Goal: Use online tool/utility: Utilize a website feature to perform a specific function

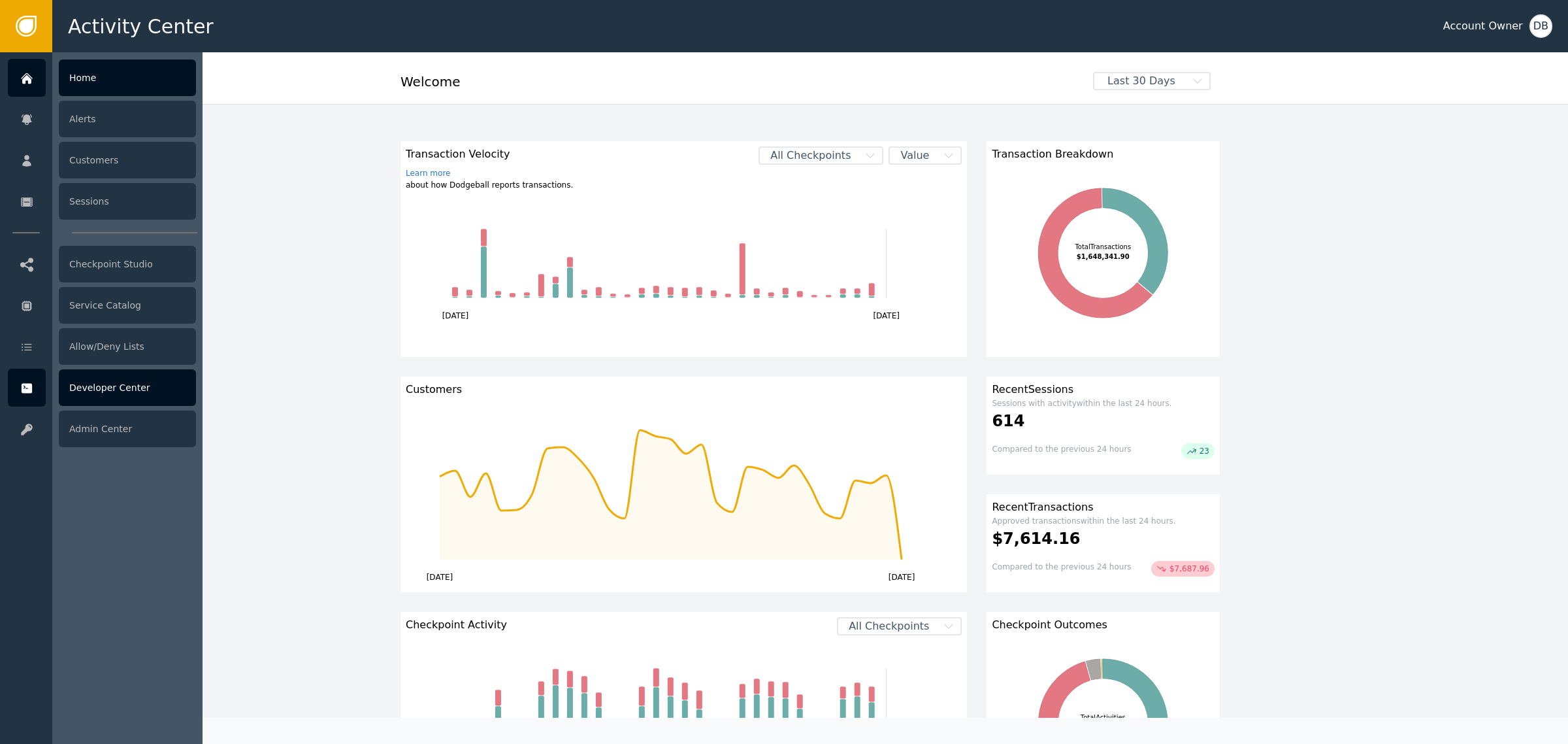
click at [131, 389] on div "Developer Center" at bounding box center [127, 387] width 137 height 37
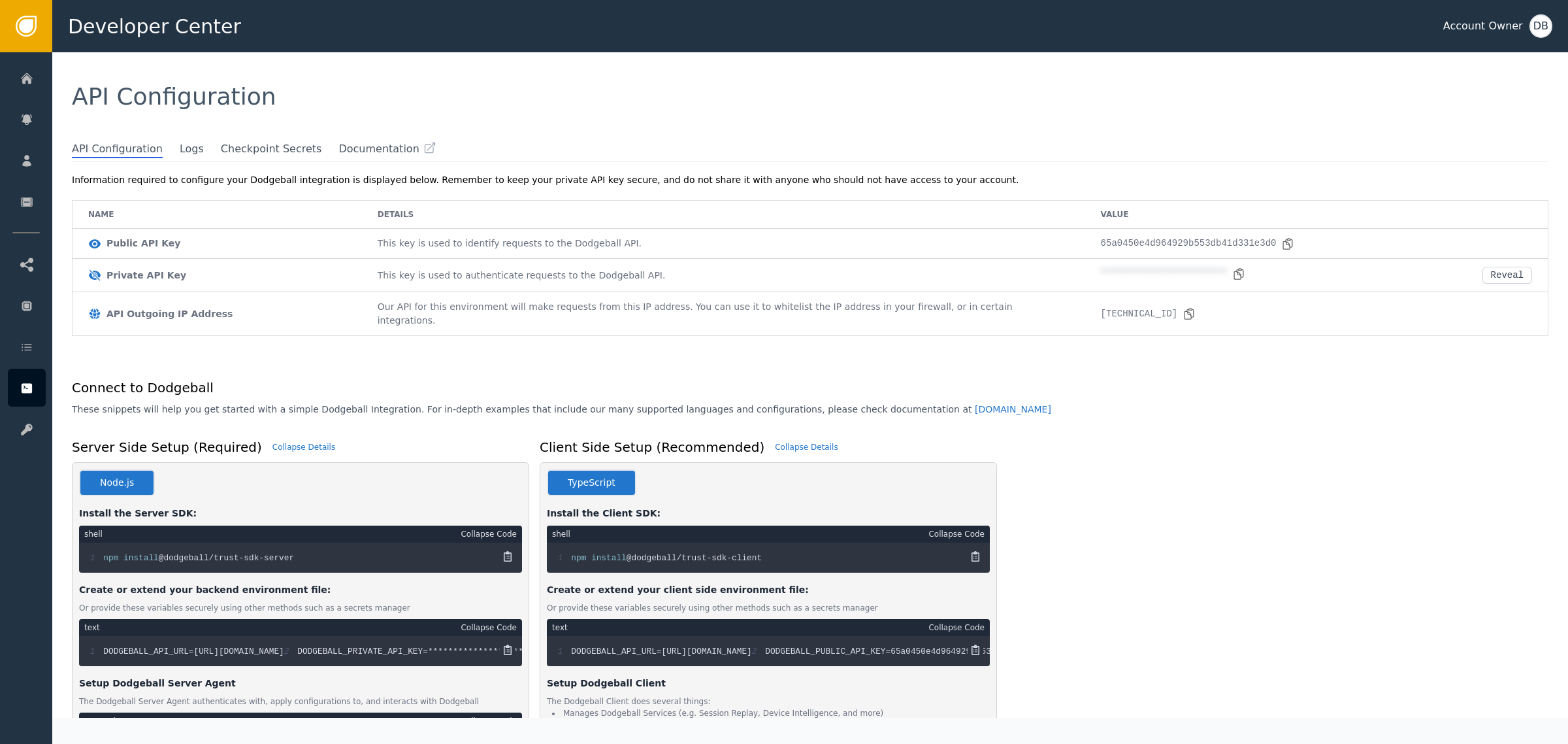
click at [168, 160] on div "**********" at bounding box center [816, 439] width 1502 height 558
drag, startPoint x: 173, startPoint y: 153, endPoint x: 194, endPoint y: 161, distance: 22.5
click at [194, 161] on div "**********" at bounding box center [810, 385] width 1516 height 665
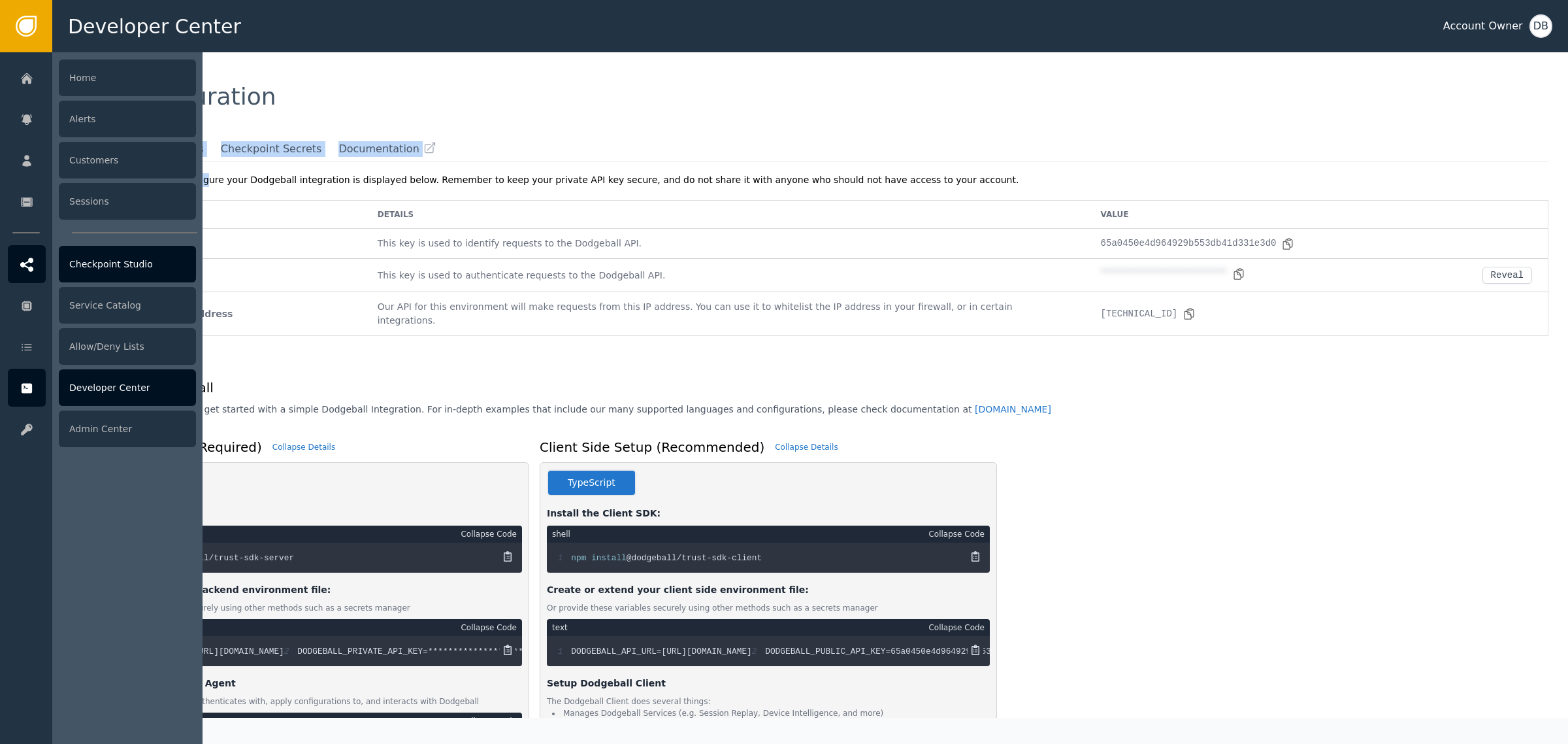
click at [47, 278] on link "Checkpoint Studio" at bounding box center [102, 264] width 188 height 38
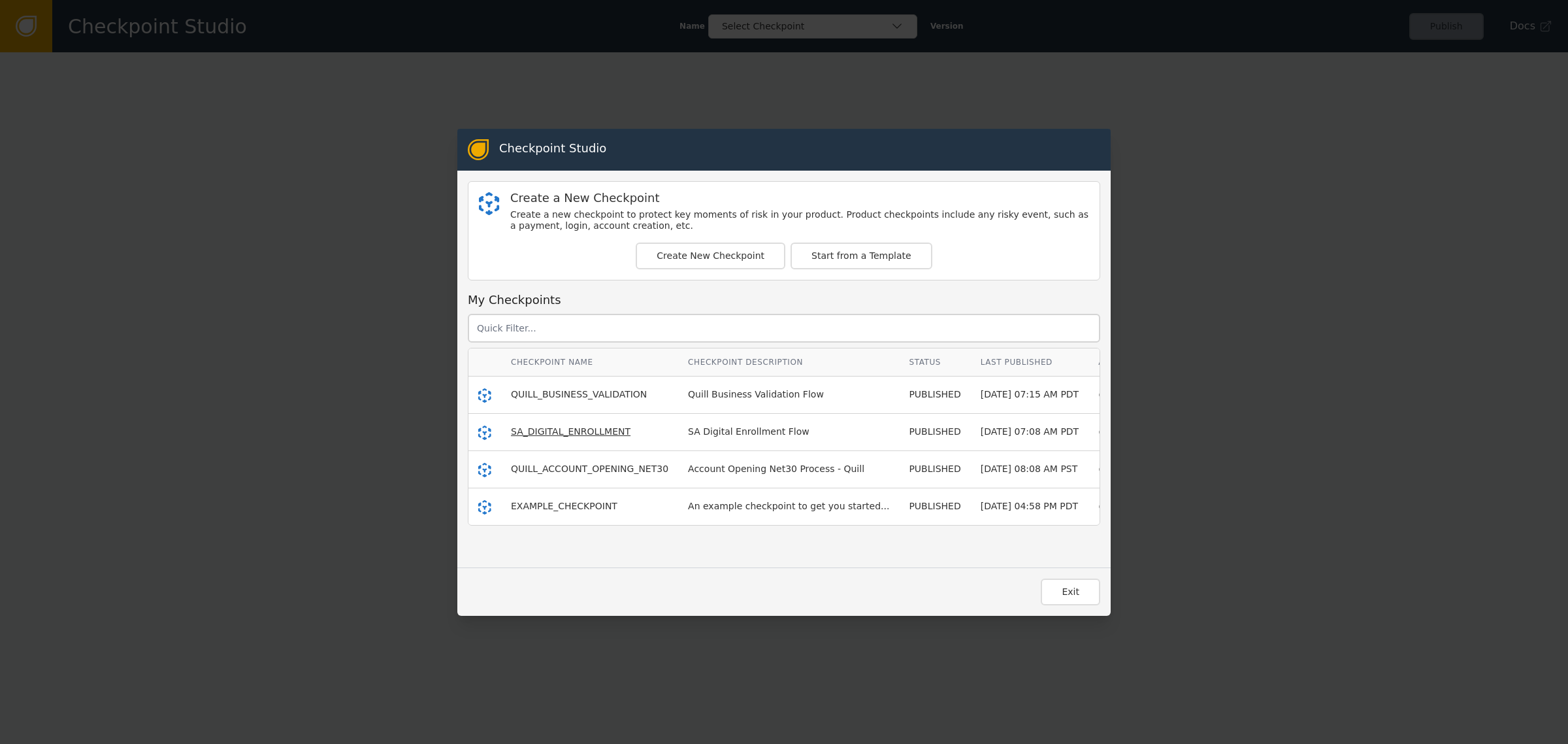
click at [542, 437] on span "SA_DIGITAL_ENROLLMENT" at bounding box center [570, 431] width 120 height 11
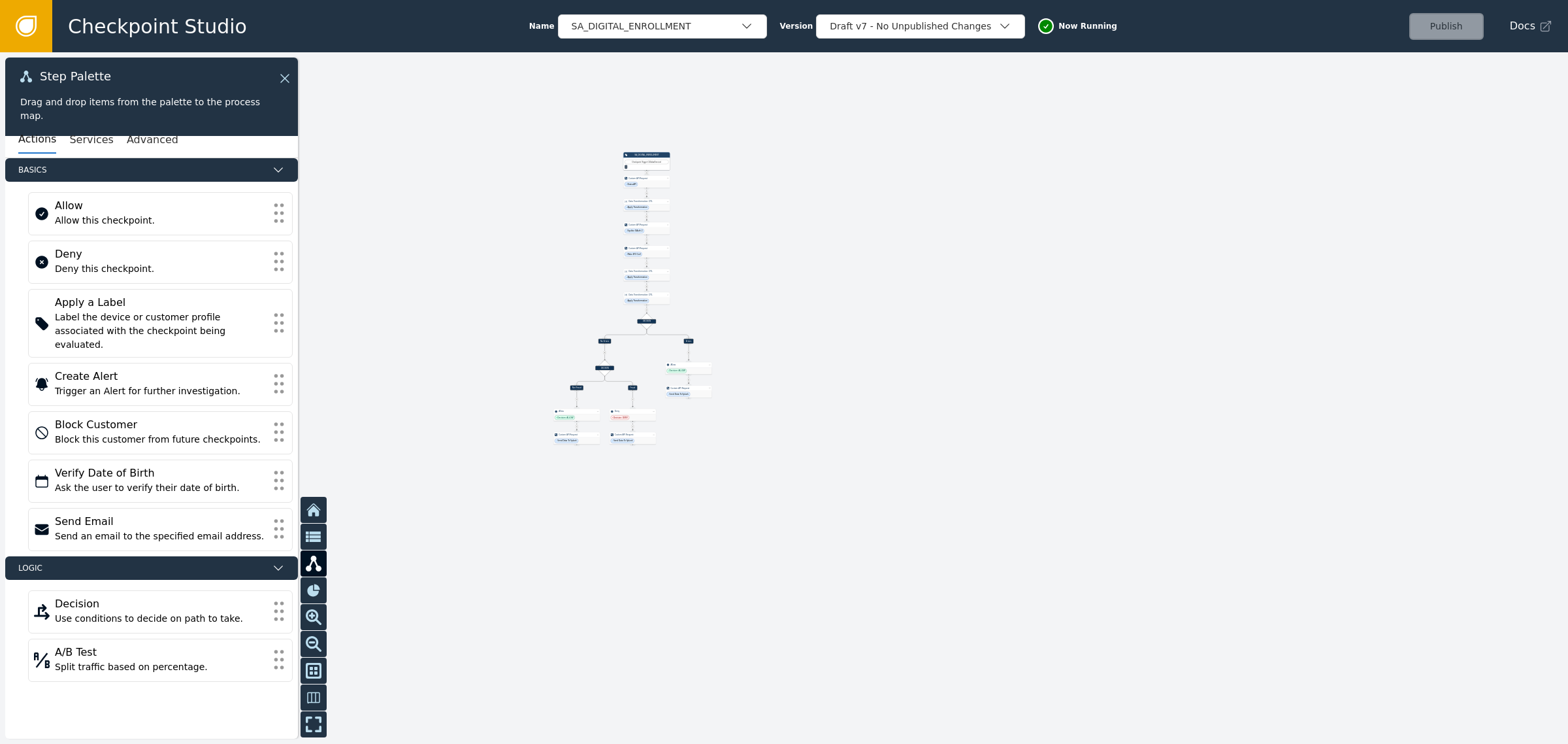
drag, startPoint x: 526, startPoint y: 624, endPoint x: 582, endPoint y: 304, distance: 324.9
click at [582, 304] on div at bounding box center [784, 398] width 1568 height 692
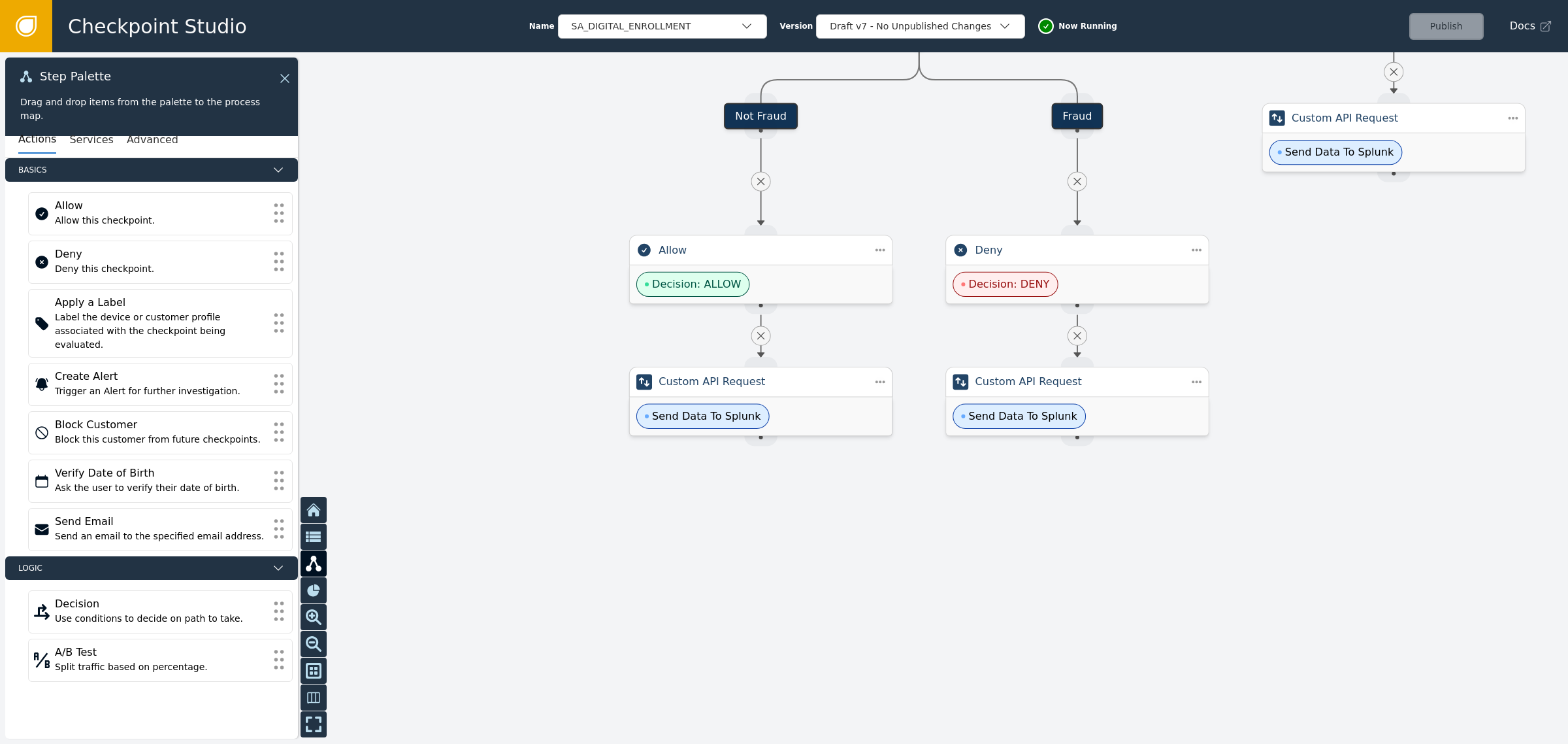
click at [716, 410] on span "Send Data To Splunk" at bounding box center [706, 416] width 109 height 16
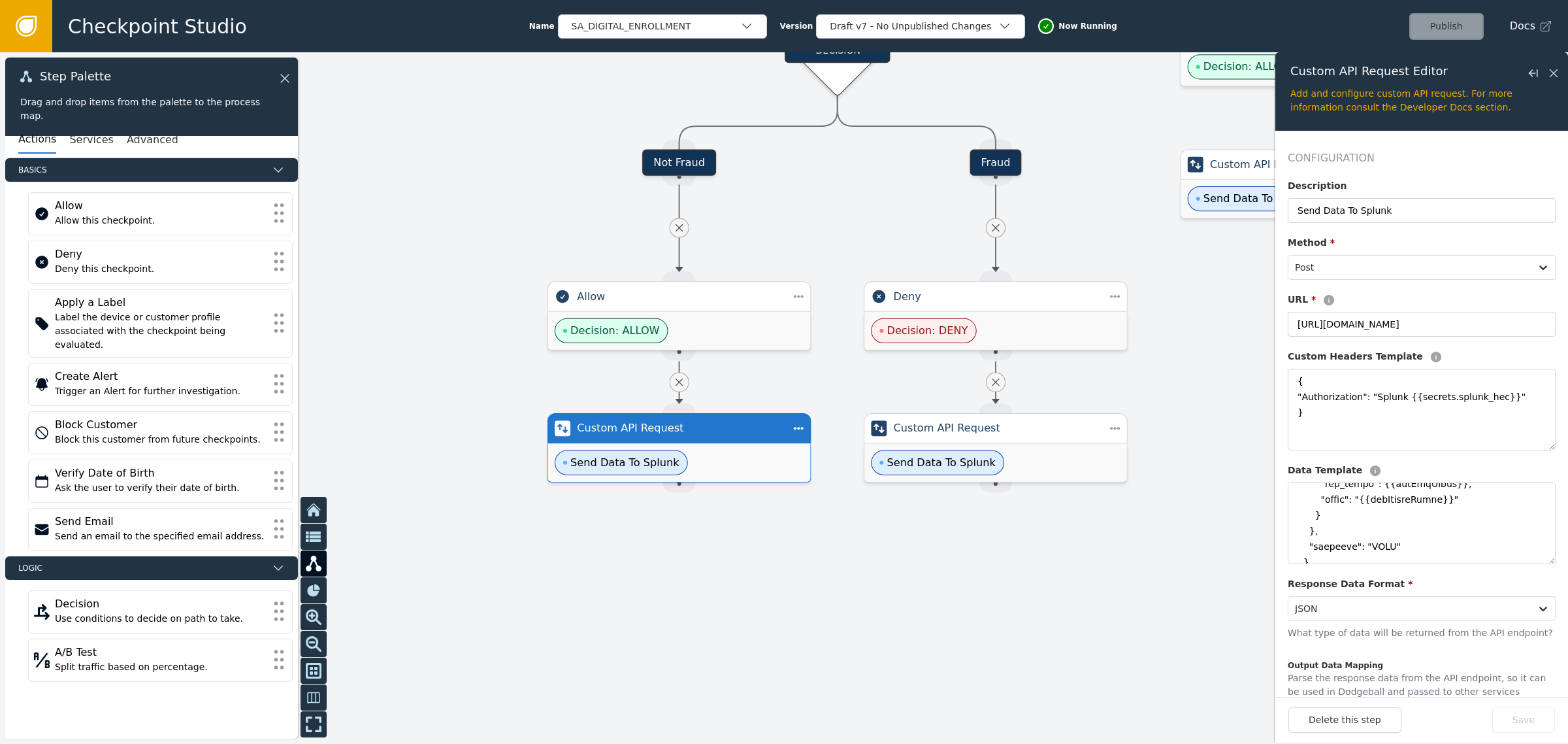
drag, startPoint x: 1169, startPoint y: 602, endPoint x: 1088, endPoint y: 648, distance: 93.2
click at [1088, 648] on div at bounding box center [784, 398] width 1568 height 692
